Goal: Task Accomplishment & Management: Use online tool/utility

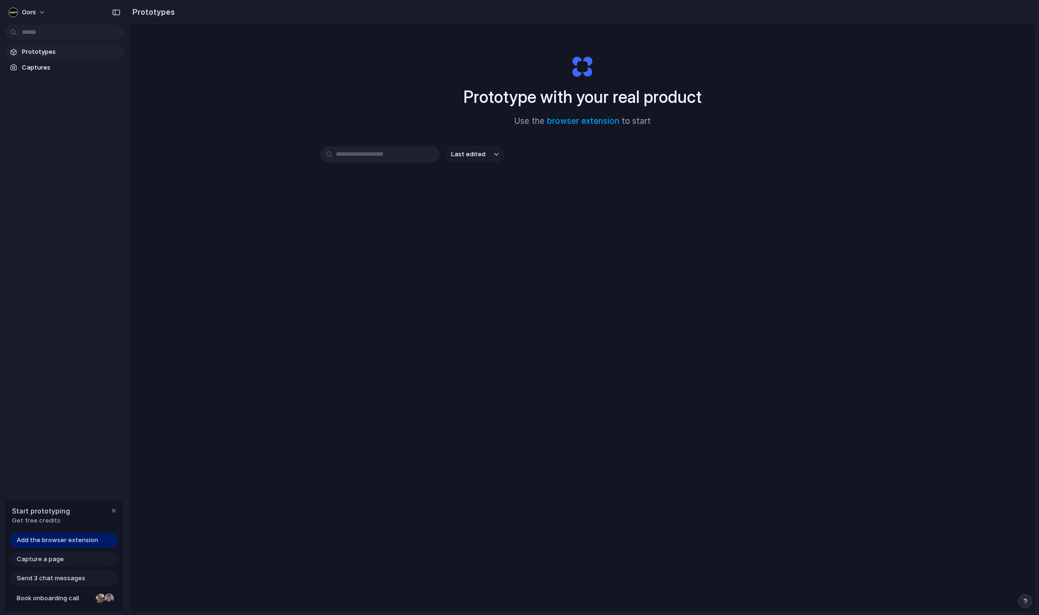
click at [370, 147] on input "text" at bounding box center [380, 154] width 119 height 16
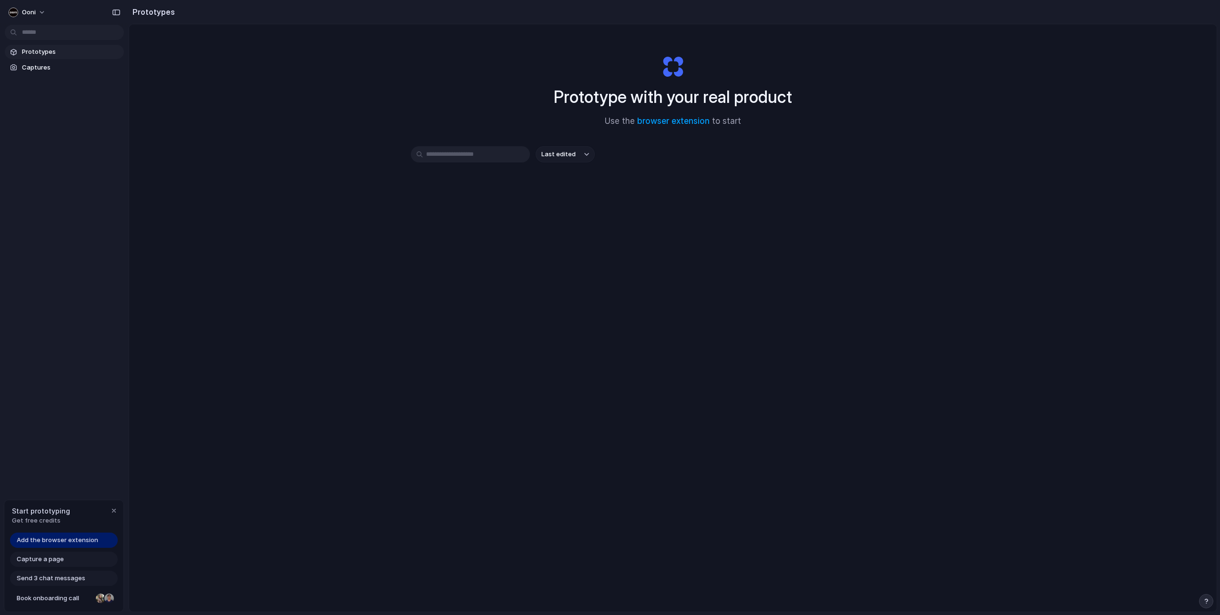
click at [596, 195] on div "Last edited" at bounding box center [673, 188] width 524 height 84
click at [662, 123] on link "browser extension" at bounding box center [673, 121] width 72 height 10
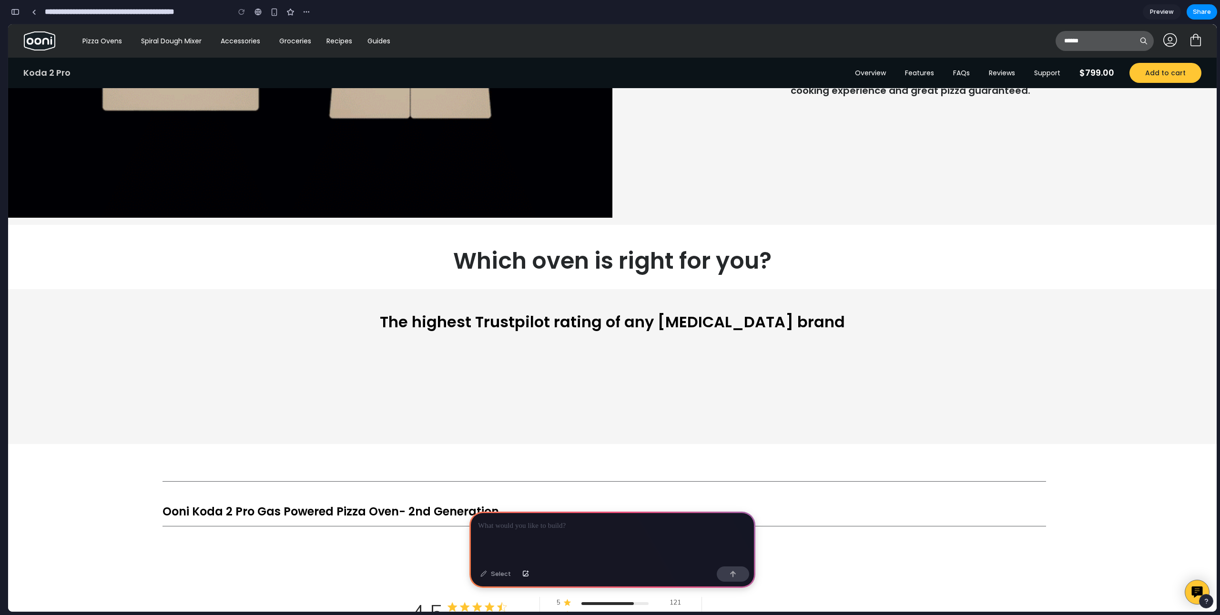
scroll to position [3565, 0]
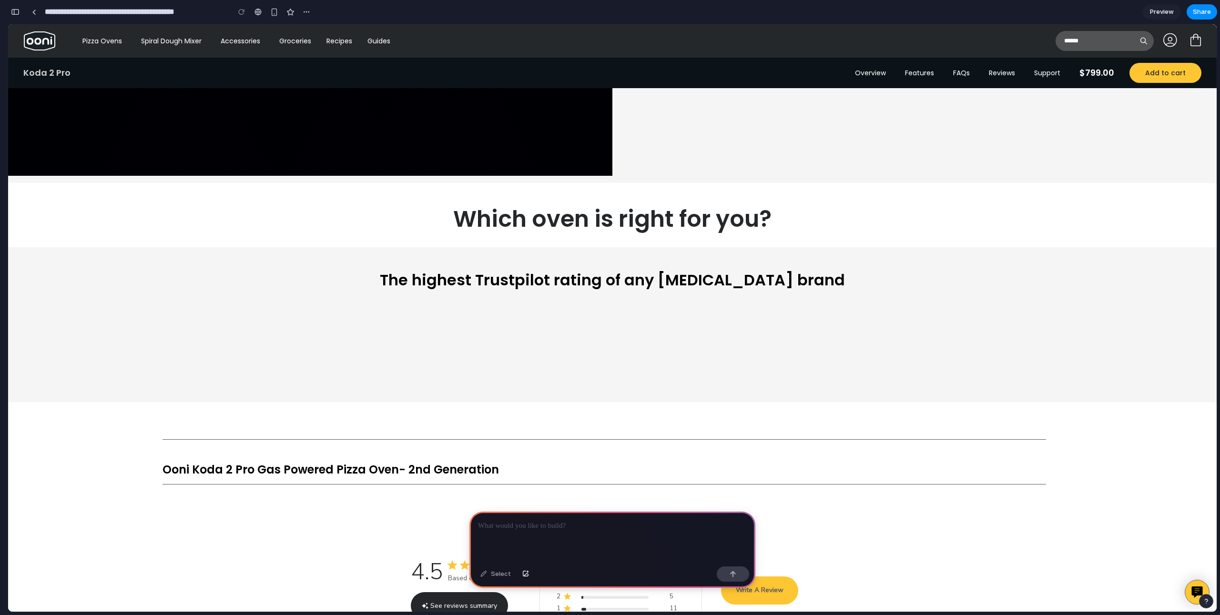
click at [544, 231] on div "Which oven is right for you?" at bounding box center [612, 223] width 915 height 34
click at [548, 222] on div "Which oven is right for you?" at bounding box center [611, 219] width 899 height 26
click at [526, 530] on div at bounding box center [612, 537] width 286 height 51
click at [498, 578] on div "Select" at bounding box center [495, 573] width 40 height 15
click at [543, 301] on div "The highest Trustpilot rating of any outdoor cooking brand" at bounding box center [612, 324] width 1208 height 155
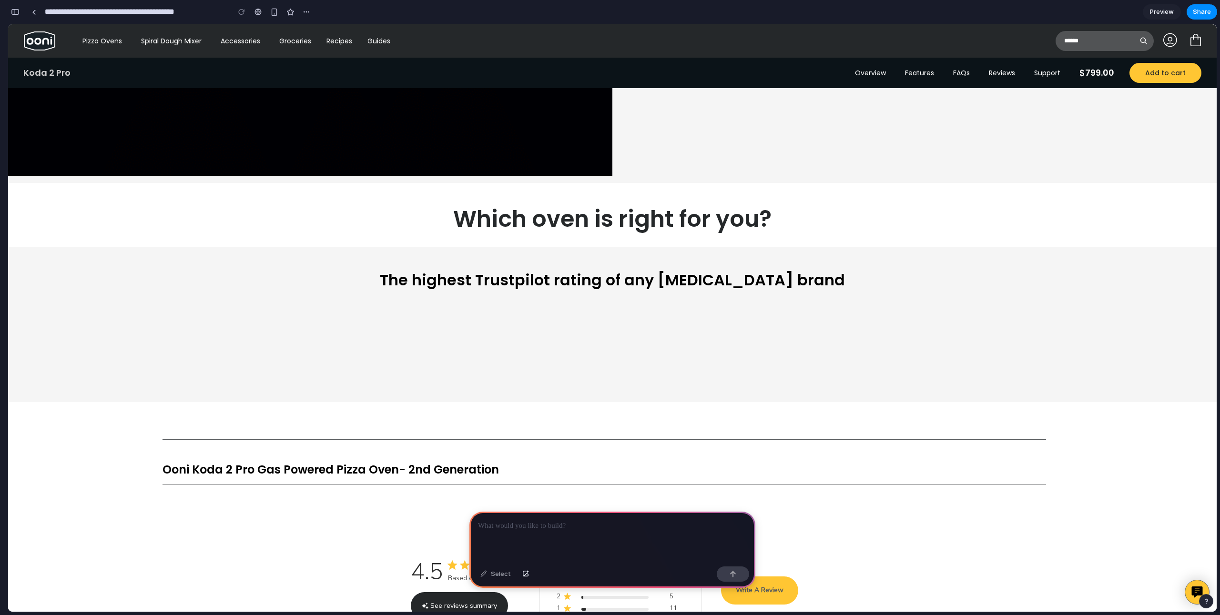
click at [501, 571] on div "Select" at bounding box center [495, 573] width 40 height 15
click at [489, 574] on div "Select" at bounding box center [495, 573] width 40 height 15
click at [485, 575] on div "Select" at bounding box center [495, 573] width 40 height 15
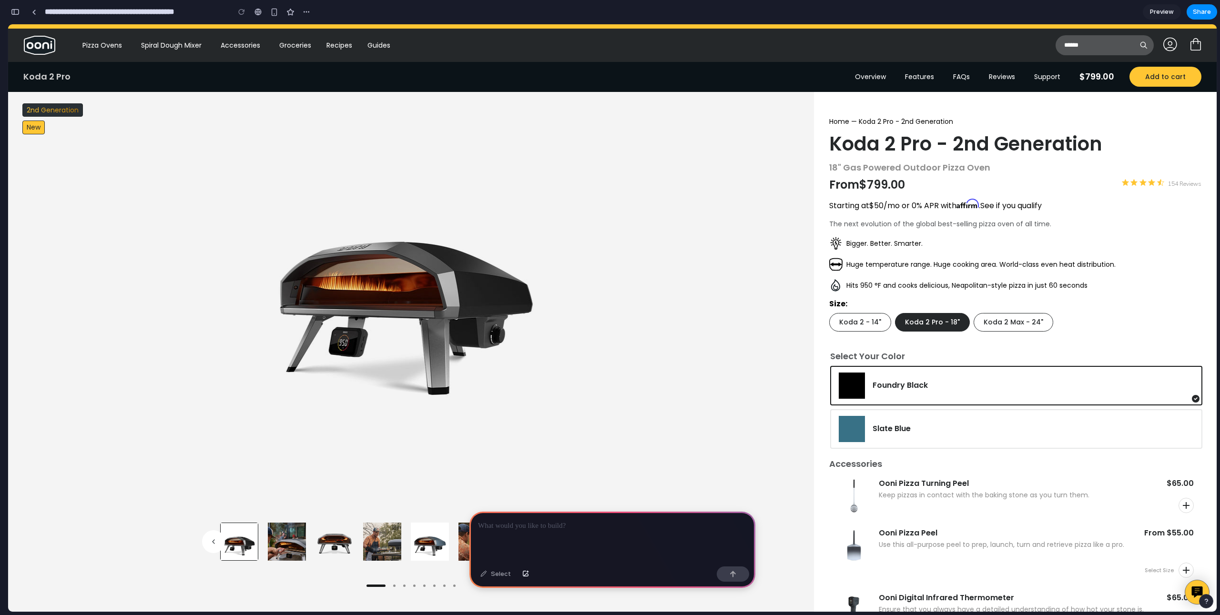
scroll to position [0, 0]
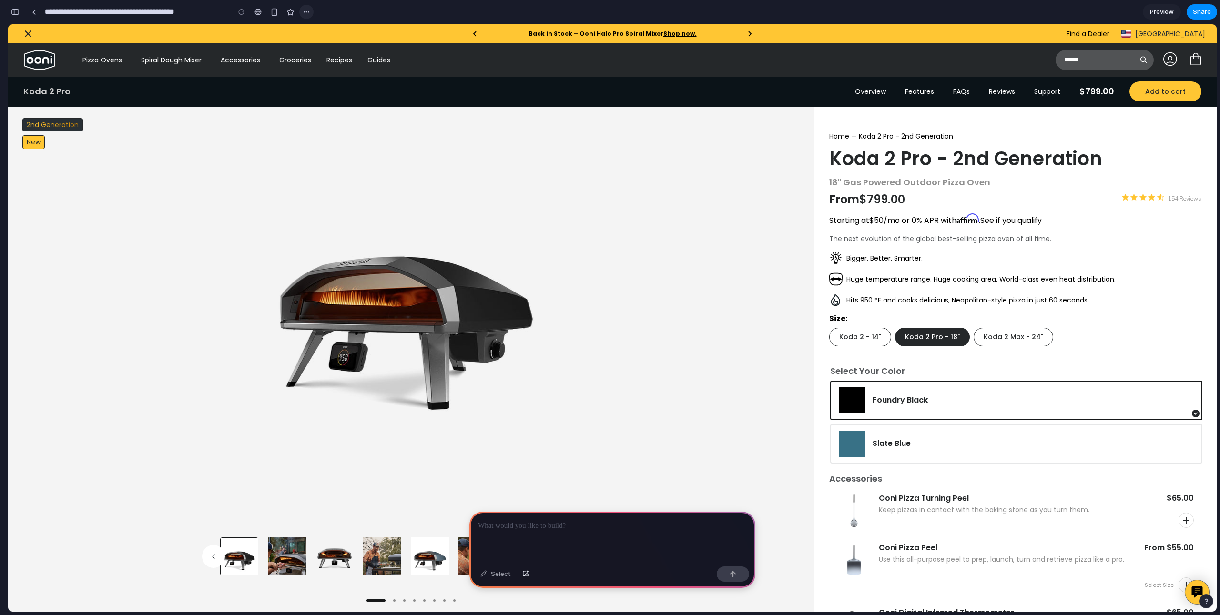
click at [306, 13] on div "button" at bounding box center [307, 12] width 8 height 8
click at [330, 14] on div "Duplicate Delete" at bounding box center [610, 307] width 1220 height 615
click at [13, 11] on div "button" at bounding box center [15, 12] width 9 height 7
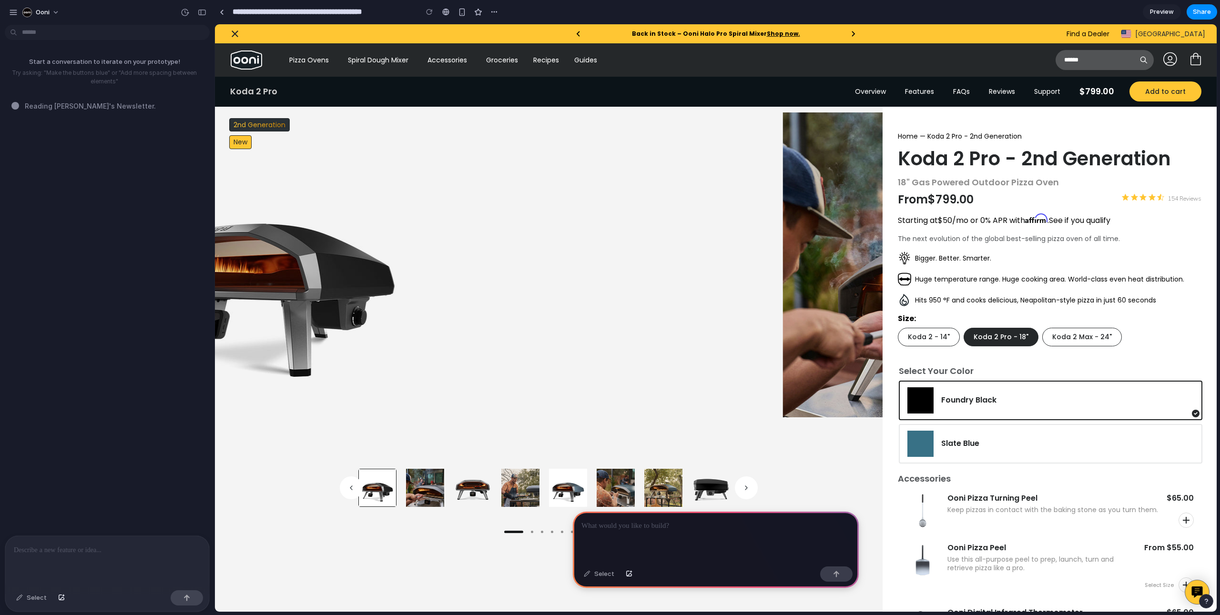
click at [65, 106] on span "Reading Lenny's Newsletter ." at bounding box center [90, 106] width 131 height 10
click at [65, 106] on span "Reading Lenny's Newsletter ..." at bounding box center [92, 106] width 135 height 10
click at [82, 106] on span "Reading Lenny's Newsletter .." at bounding box center [91, 106] width 133 height 10
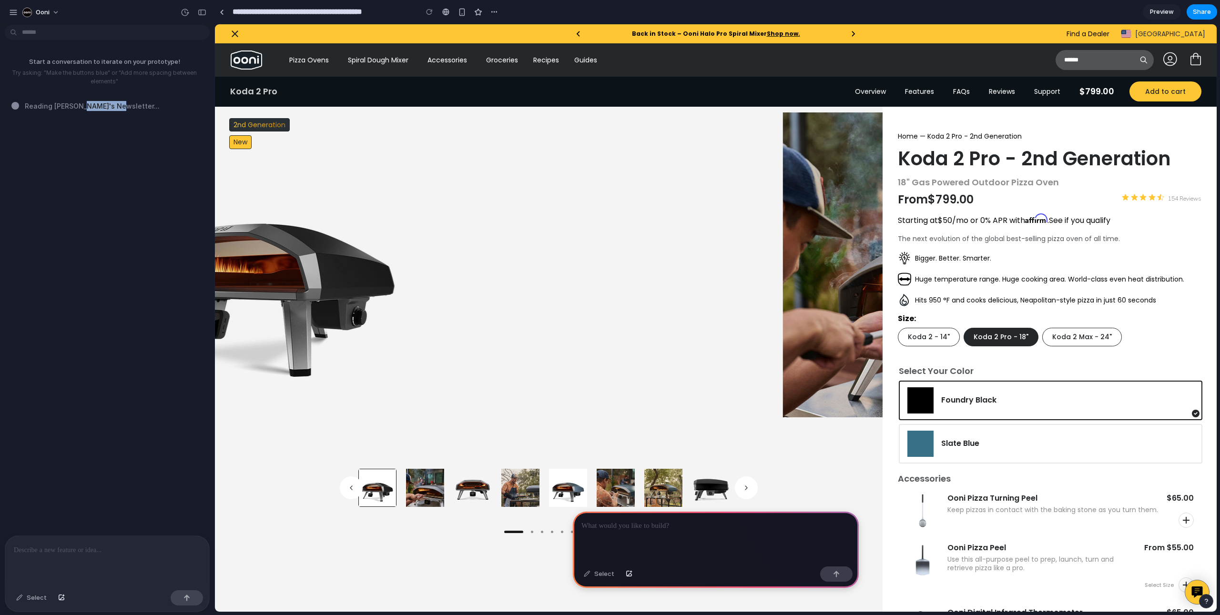
click at [82, 106] on span "Reading Lenny's Newsletter ..." at bounding box center [92, 106] width 135 height 10
click at [82, 106] on span "Reading Lenny's Newsletter" at bounding box center [89, 106] width 129 height 10
click at [209, 10] on button "button" at bounding box center [201, 12] width 15 height 15
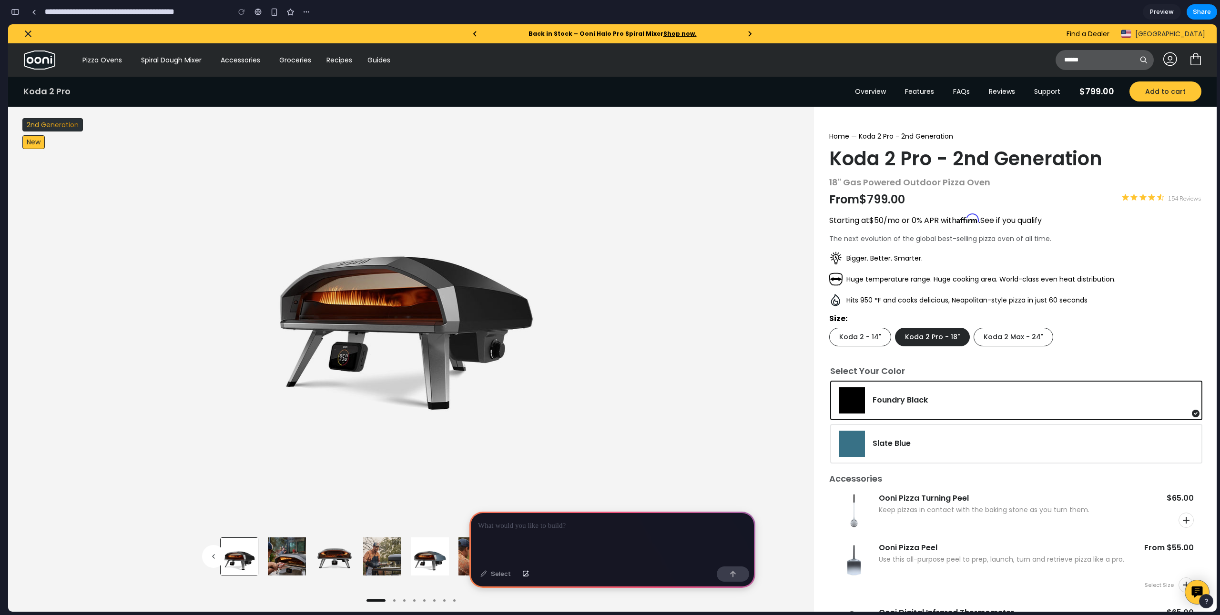
click at [627, 524] on p at bounding box center [612, 525] width 269 height 11
click at [614, 524] on p at bounding box center [612, 525] width 269 height 11
click at [608, 524] on p at bounding box center [612, 525] width 269 height 11
